Goal: Information Seeking & Learning: Find specific fact

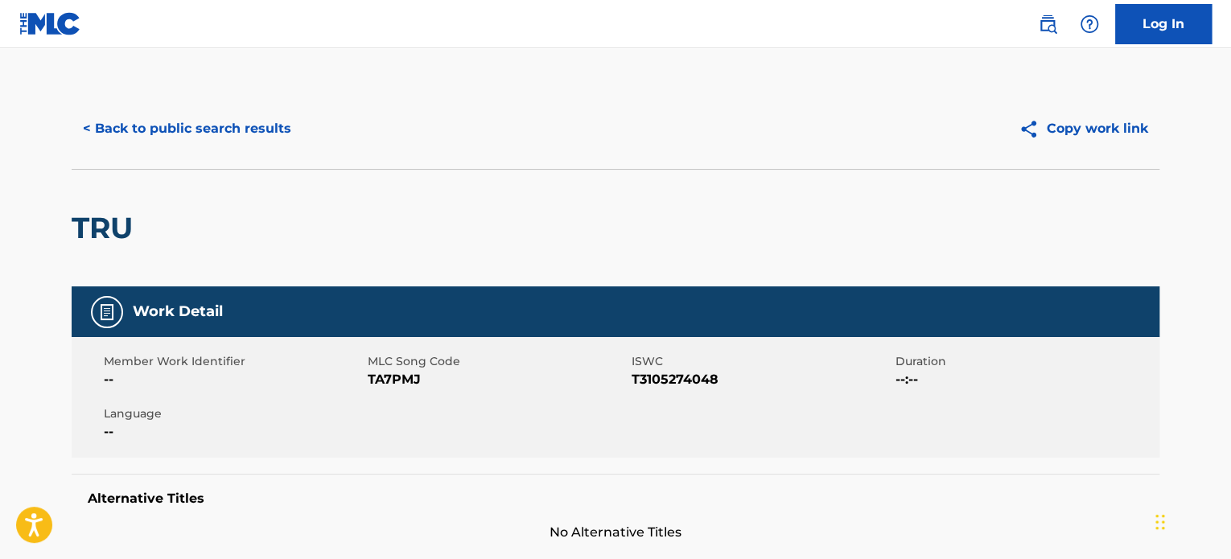
click at [192, 126] on button "< Back to public search results" at bounding box center [187, 129] width 231 height 40
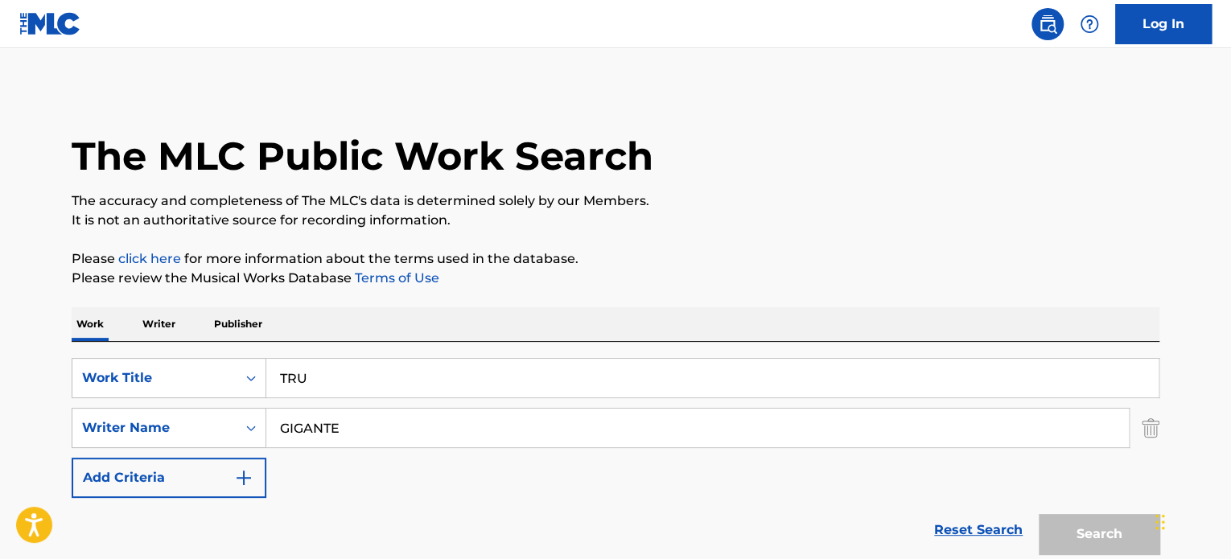
scroll to position [224, 0]
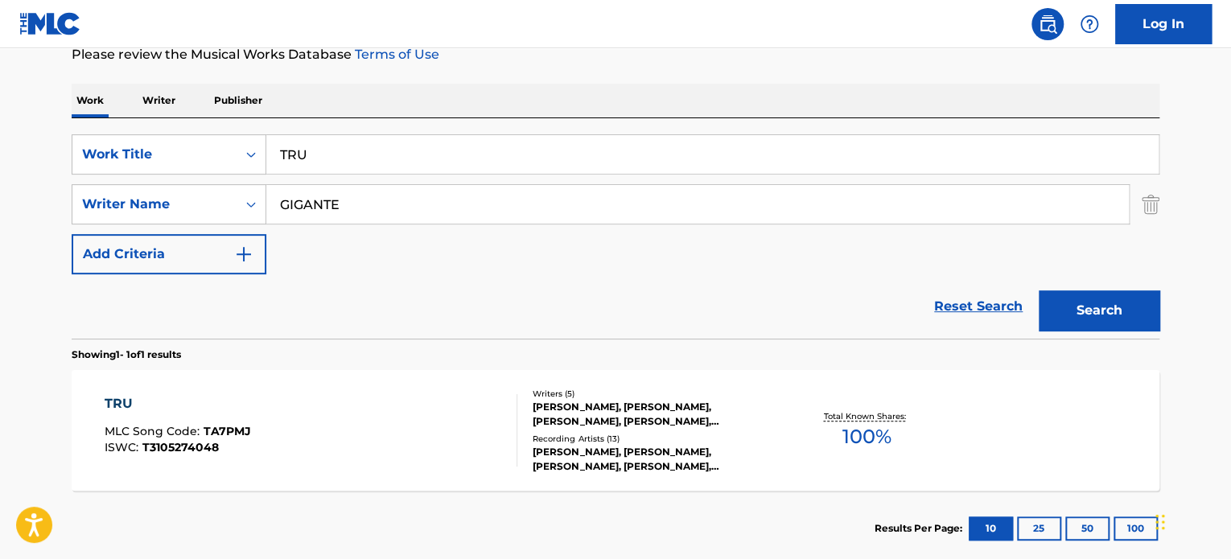
click at [322, 148] on input "TRU" at bounding box center [712, 154] width 893 height 39
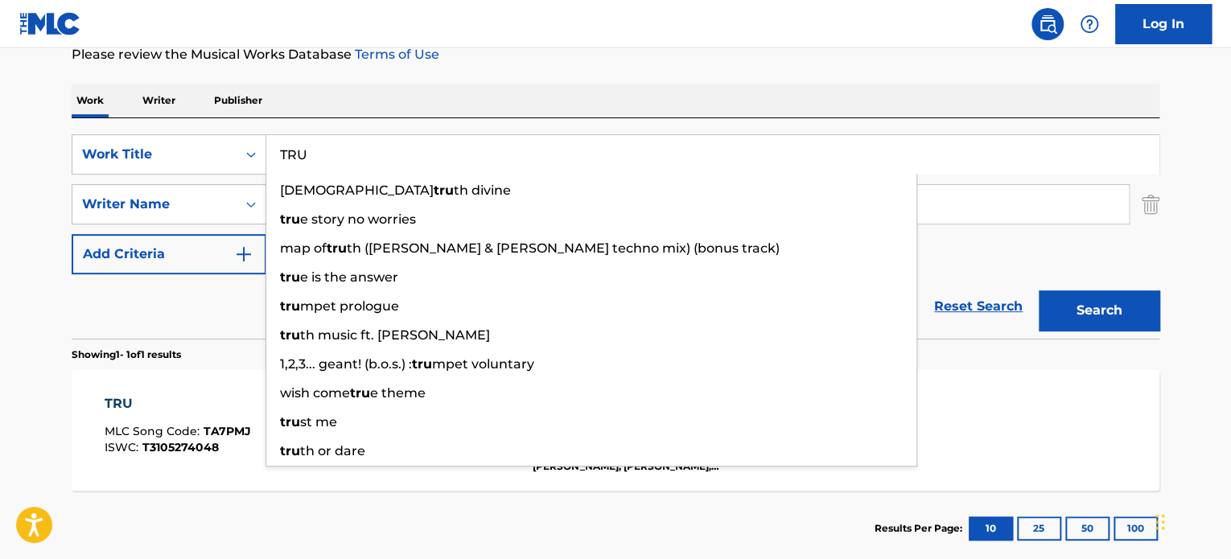
paste input "OCEAN SWELL"
type input "OCEAN SWELL"
click at [209, 283] on div "Reset Search Search" at bounding box center [616, 306] width 1088 height 64
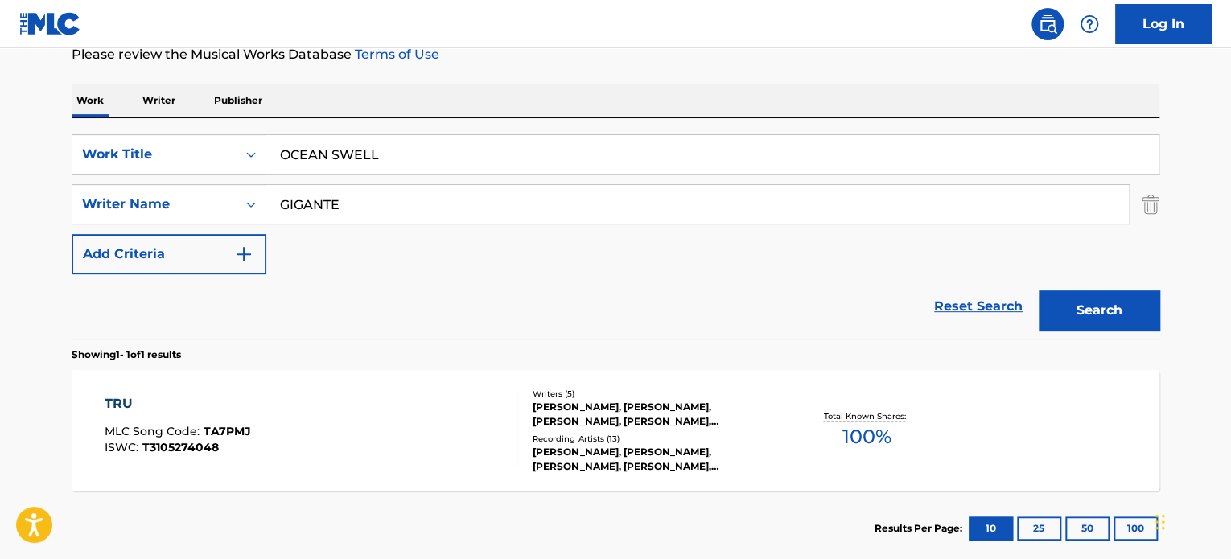
click at [365, 200] on input "GIGANTE" at bounding box center [697, 204] width 863 height 39
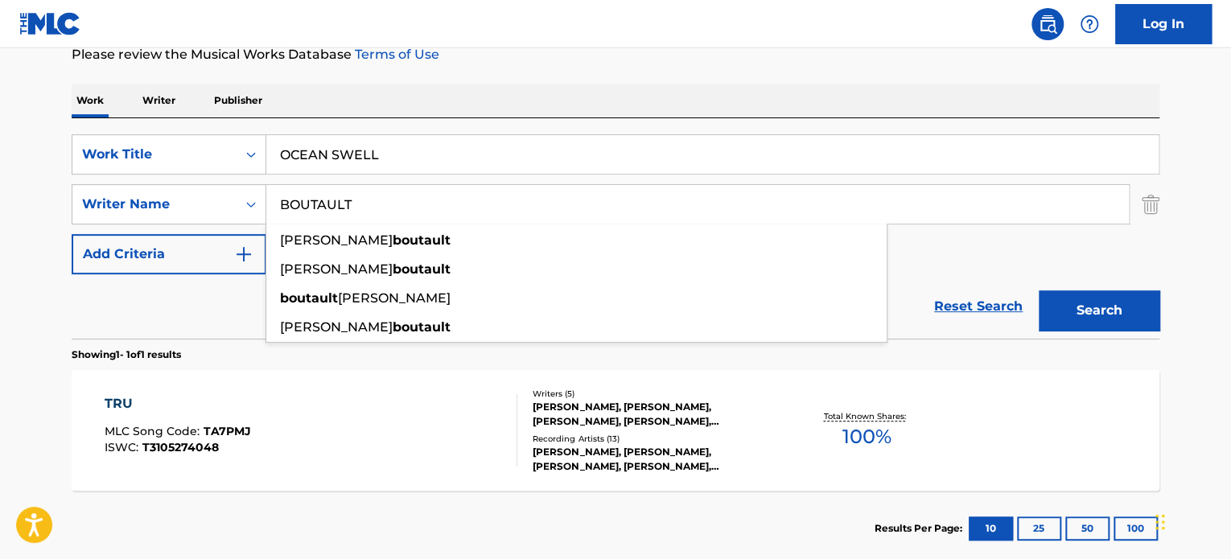
click at [365, 200] on input "BOUTAULT" at bounding box center [697, 204] width 863 height 39
type input "BOUTAULT"
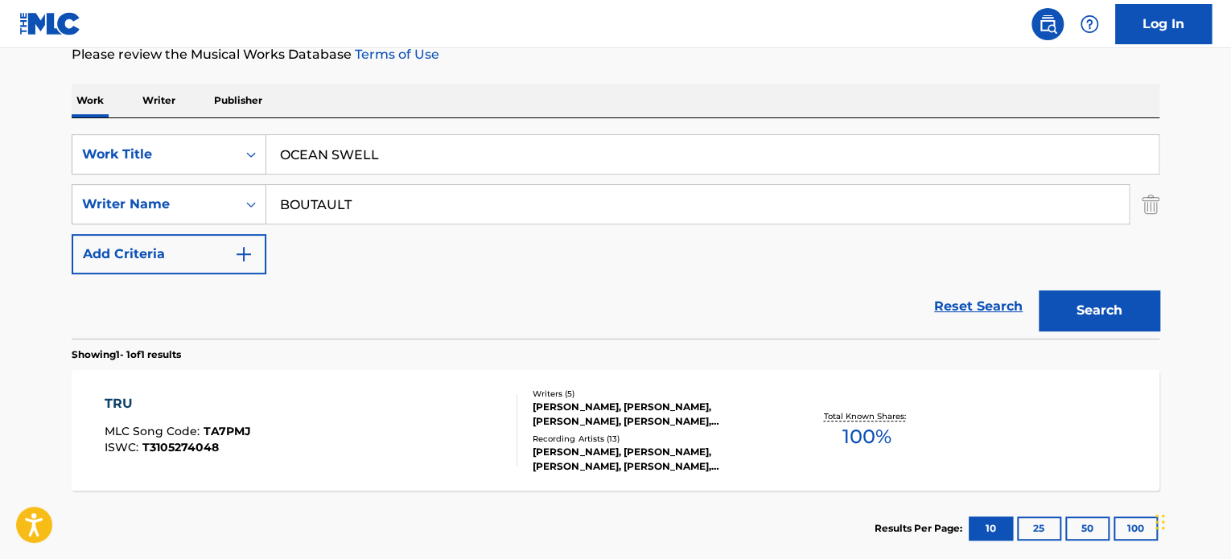
click at [1074, 302] on button "Search" at bounding box center [1099, 311] width 121 height 40
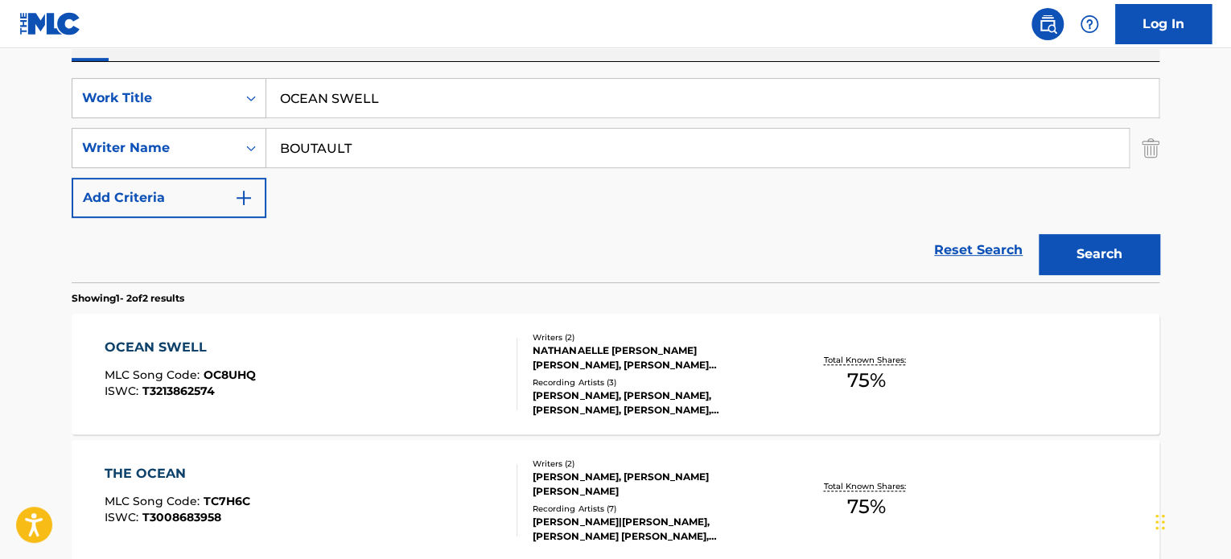
scroll to position [304, 0]
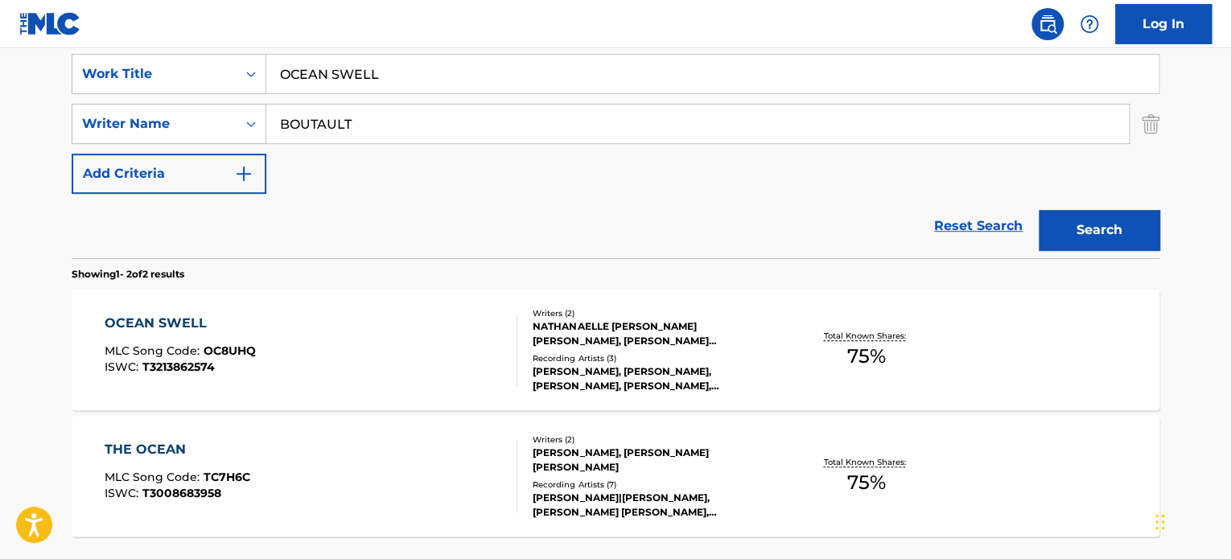
click at [351, 344] on div "OCEAN SWELL MLC Song Code : OC8UHQ ISWC : T3213862574" at bounding box center [312, 350] width 414 height 72
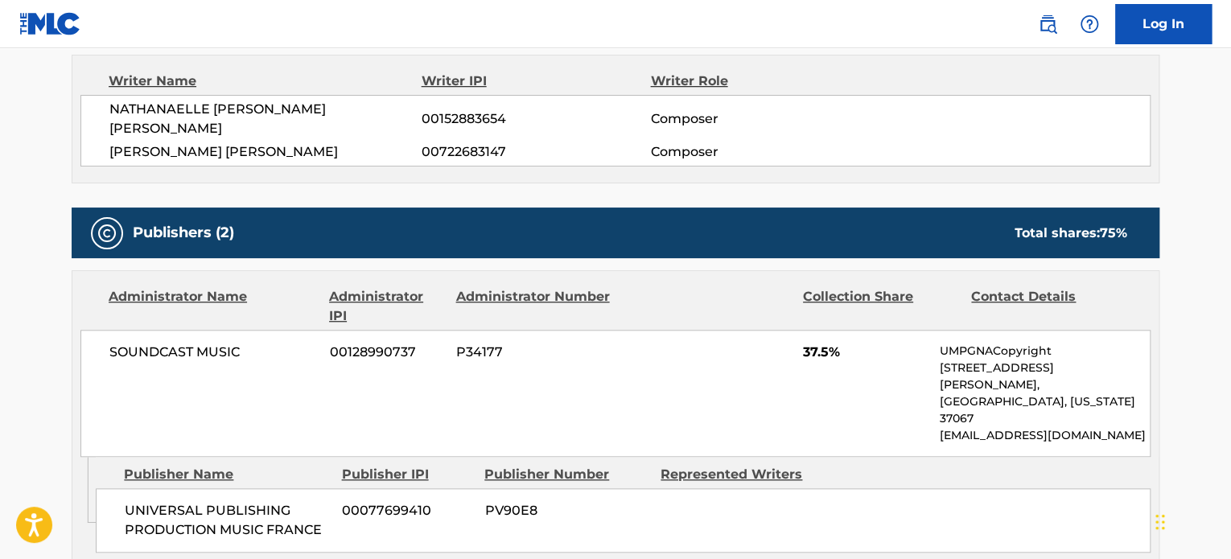
scroll to position [644, 0]
